Goal: Find specific page/section: Locate a particular part of the current website

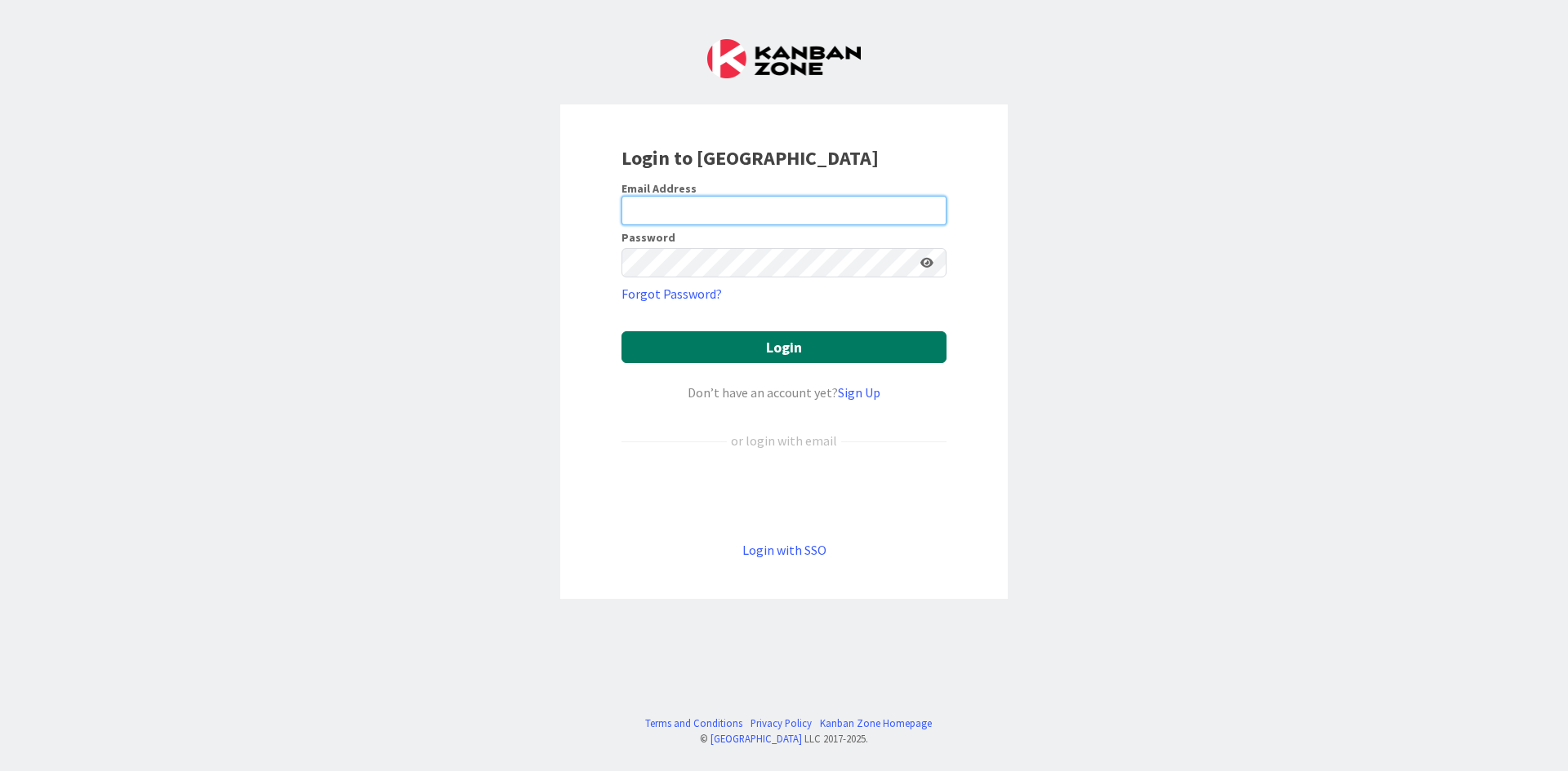
type input "[EMAIL_ADDRESS][DOMAIN_NAME]"
click at [747, 348] on button "Login" at bounding box center [784, 347] width 325 height 32
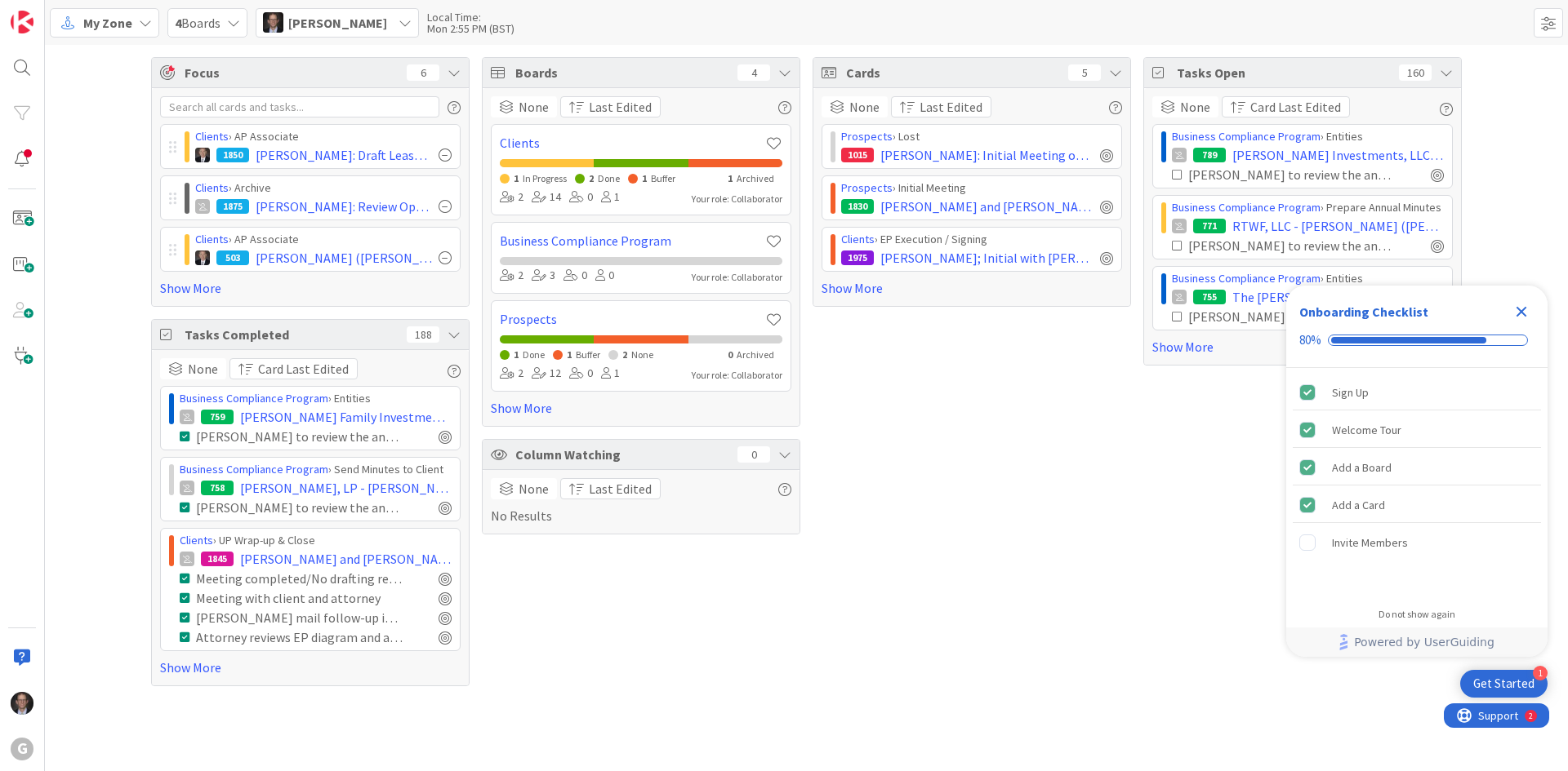
click at [90, 20] on span "My Zone" at bounding box center [108, 22] width 49 height 20
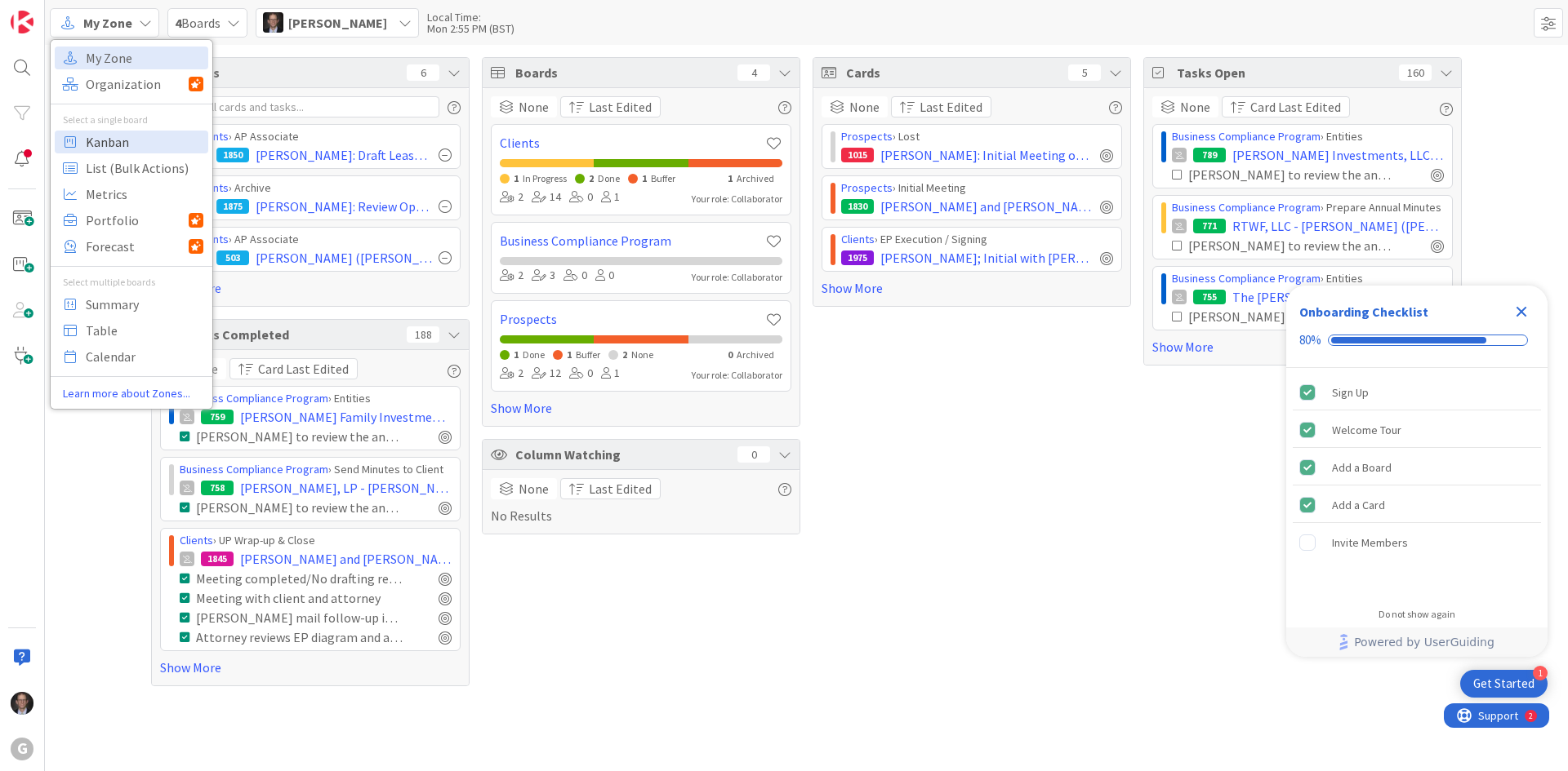
click at [109, 151] on span "Kanban" at bounding box center [144, 142] width 118 height 24
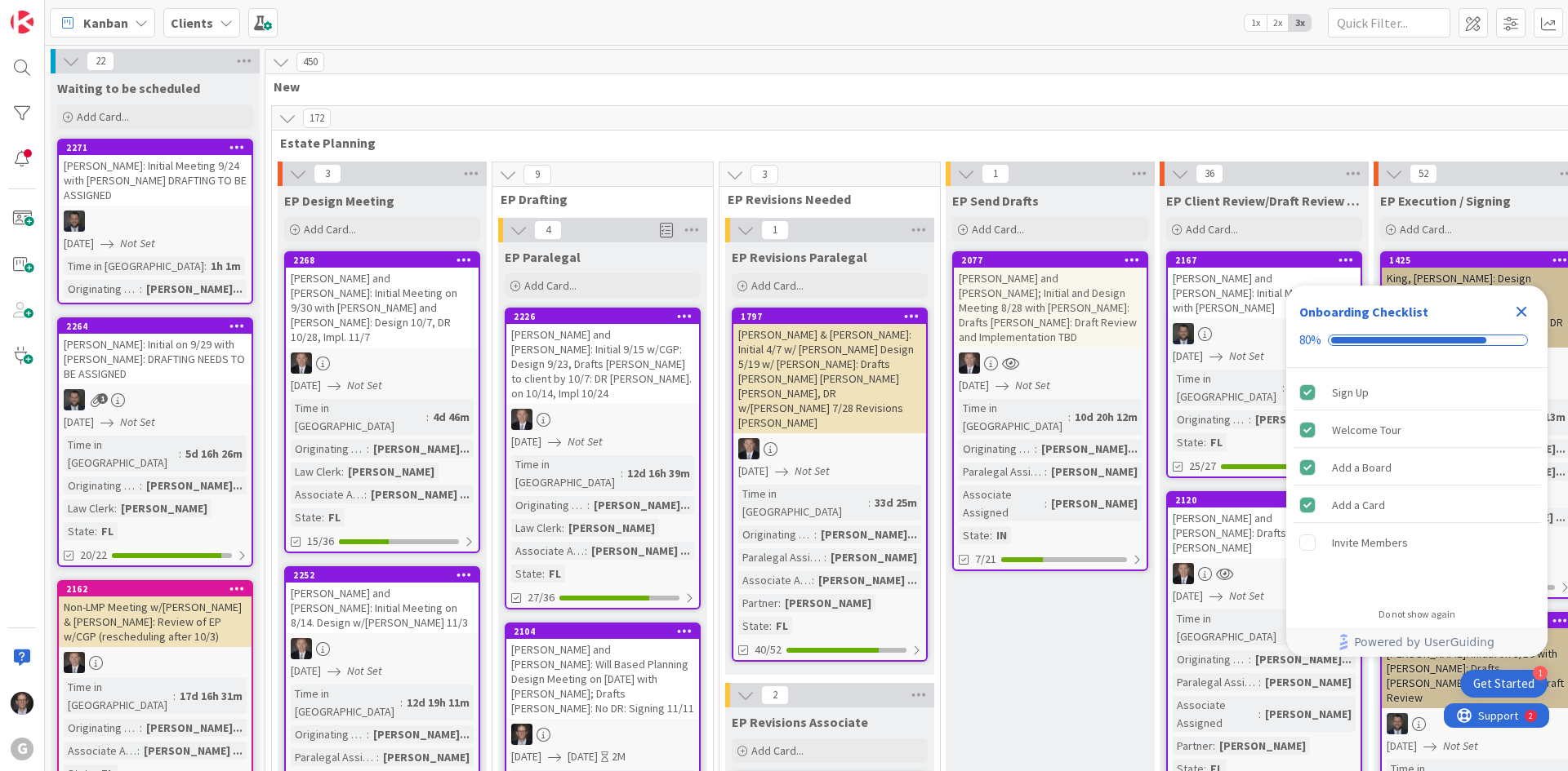
click at [1522, 313] on icon "Close Checklist" at bounding box center [1522, 311] width 10 height 10
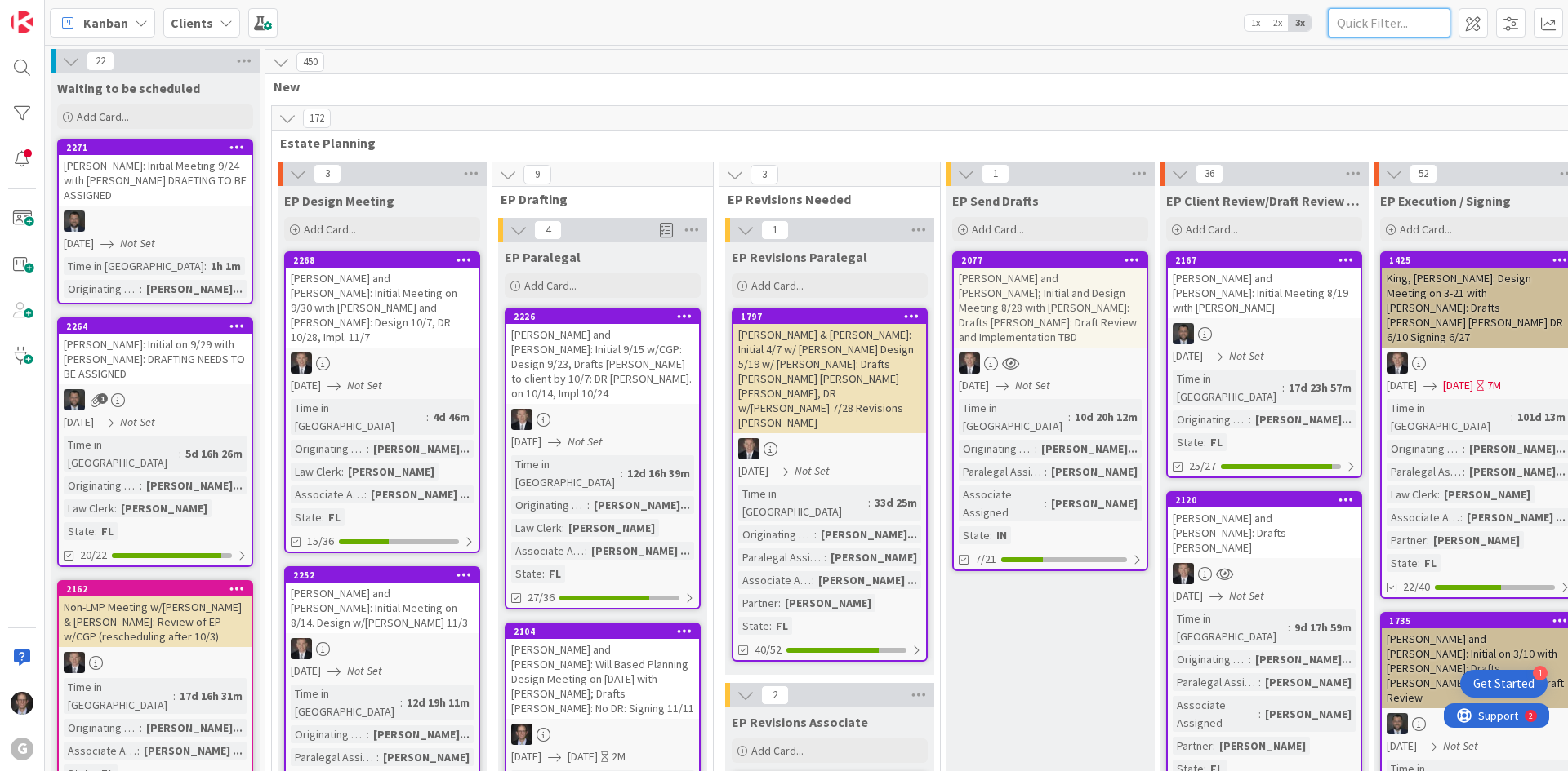
click at [1370, 28] on input "text" at bounding box center [1390, 23] width 123 height 30
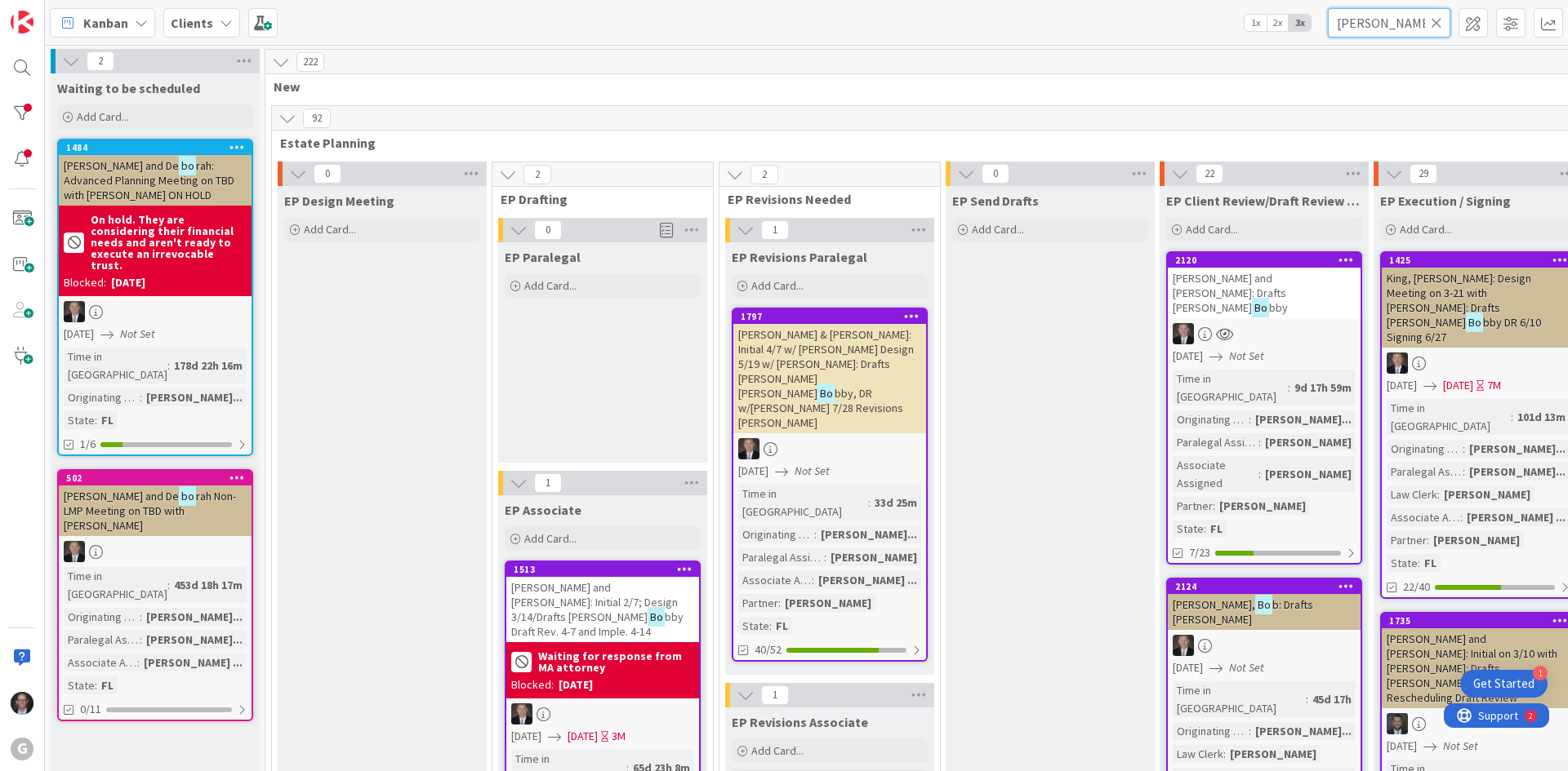
type input "[PERSON_NAME]"
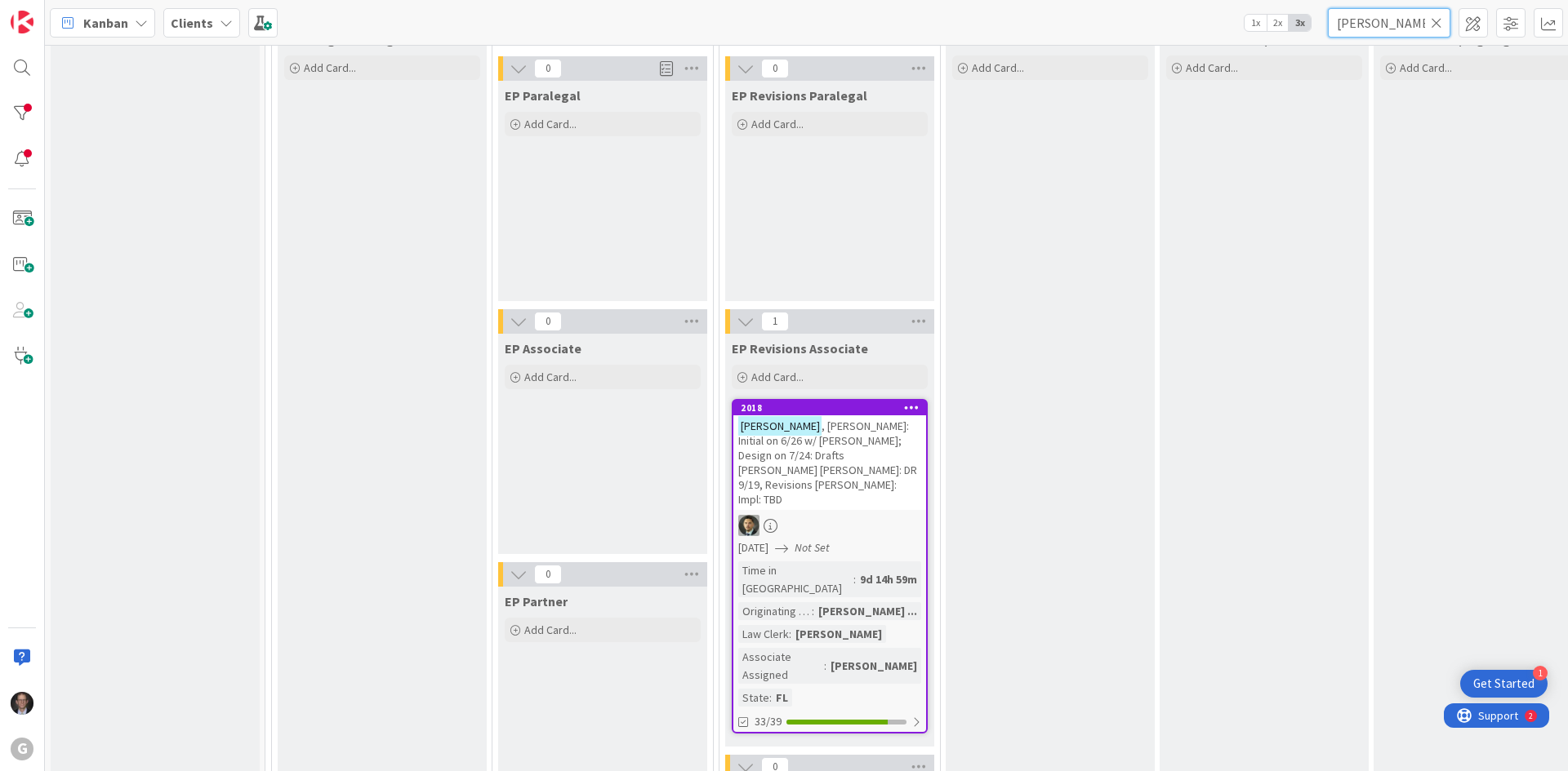
scroll to position [163, 0]
click at [829, 470] on div "[PERSON_NAME]: Initial on 6/26 w/ [PERSON_NAME]; Design on 7/24: Drafts [PERSON…" at bounding box center [829, 461] width 192 height 95
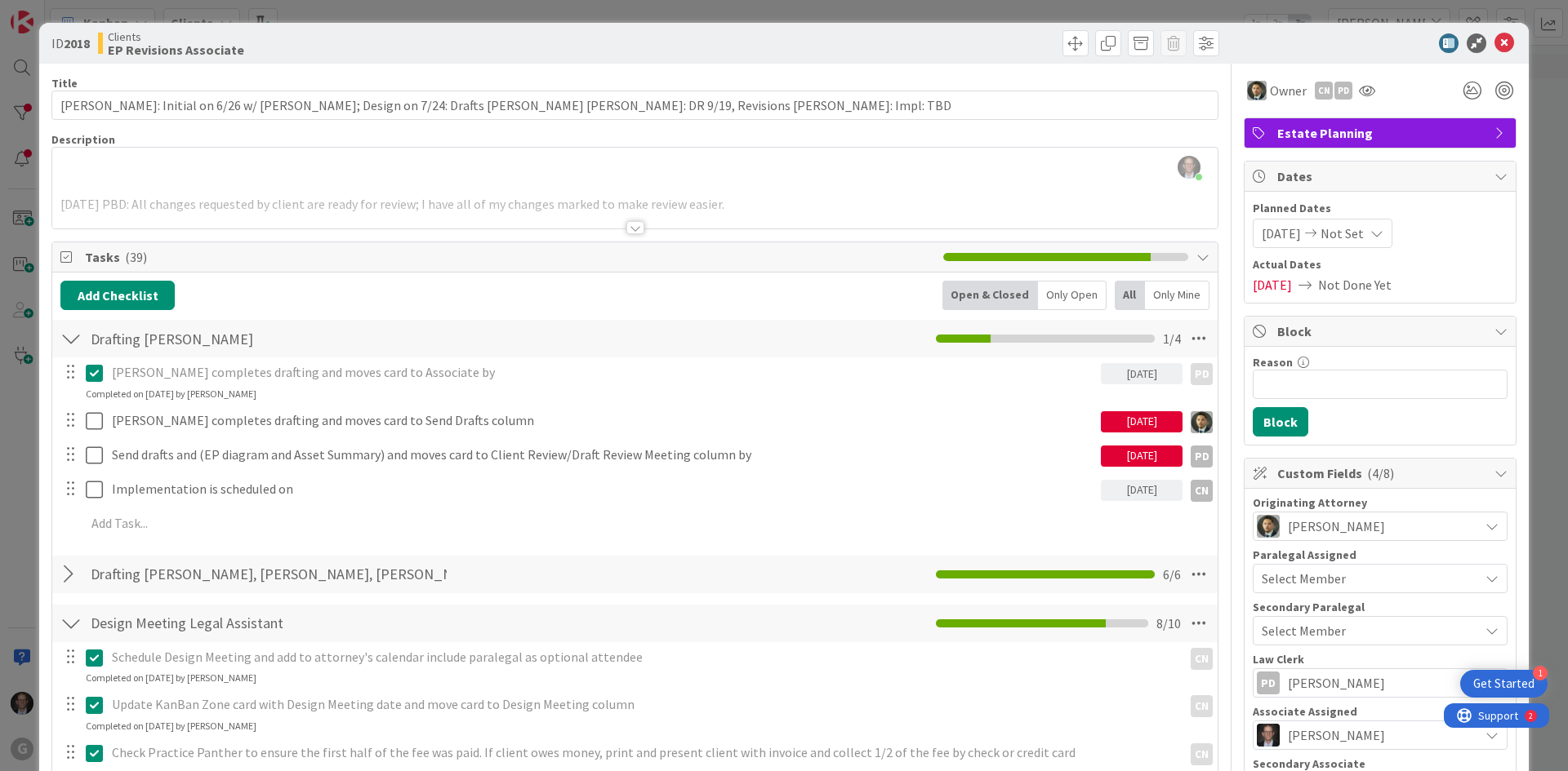
click at [629, 229] on div at bounding box center [635, 228] width 18 height 13
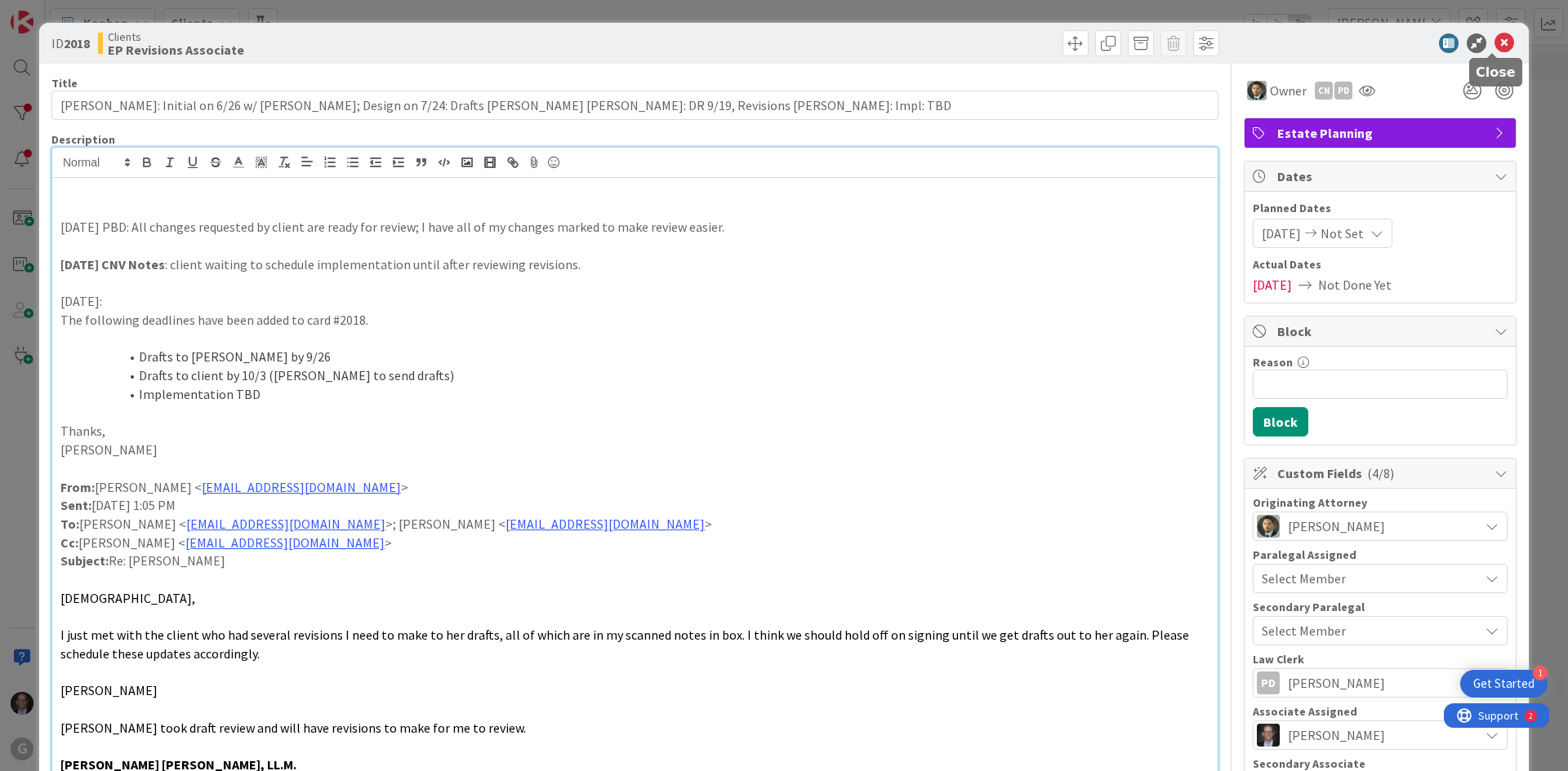
click at [1495, 46] on icon at bounding box center [1504, 43] width 20 height 20
